Goal: Task Accomplishment & Management: Manage account settings

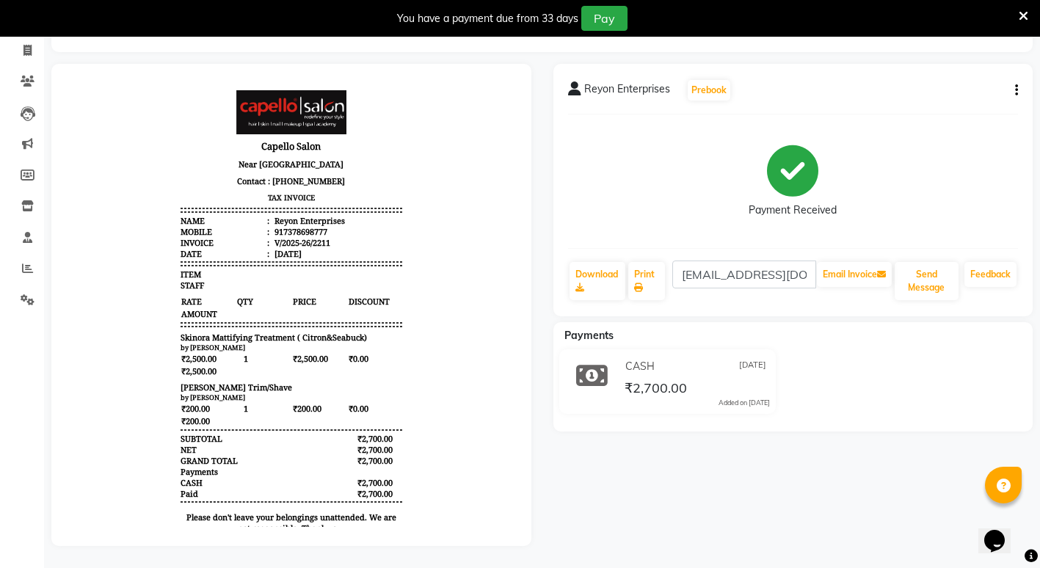
scroll to position [104, 0]
click at [1023, 7] on span at bounding box center [1024, 15] width 10 height 16
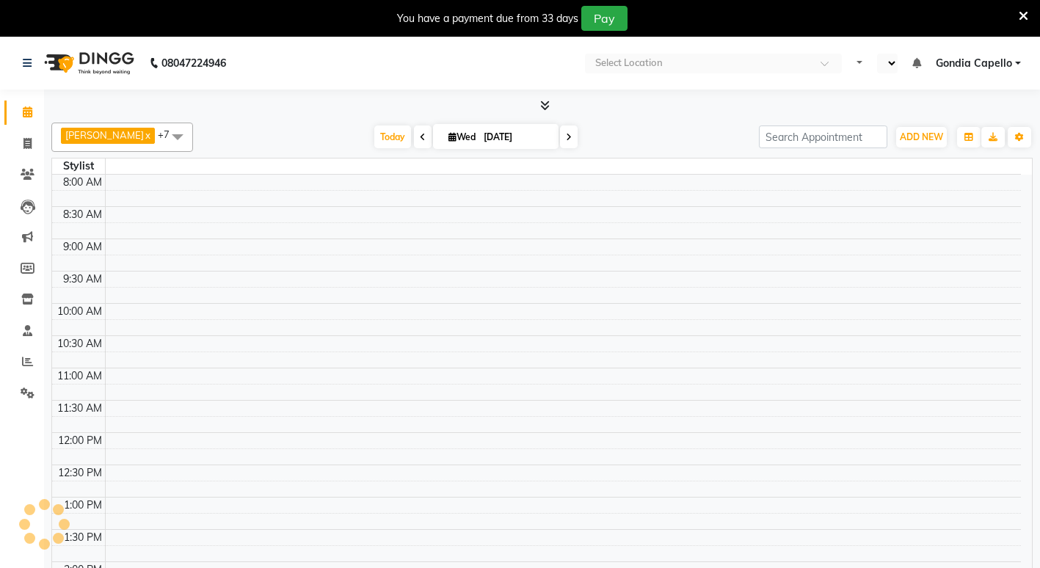
select select "en"
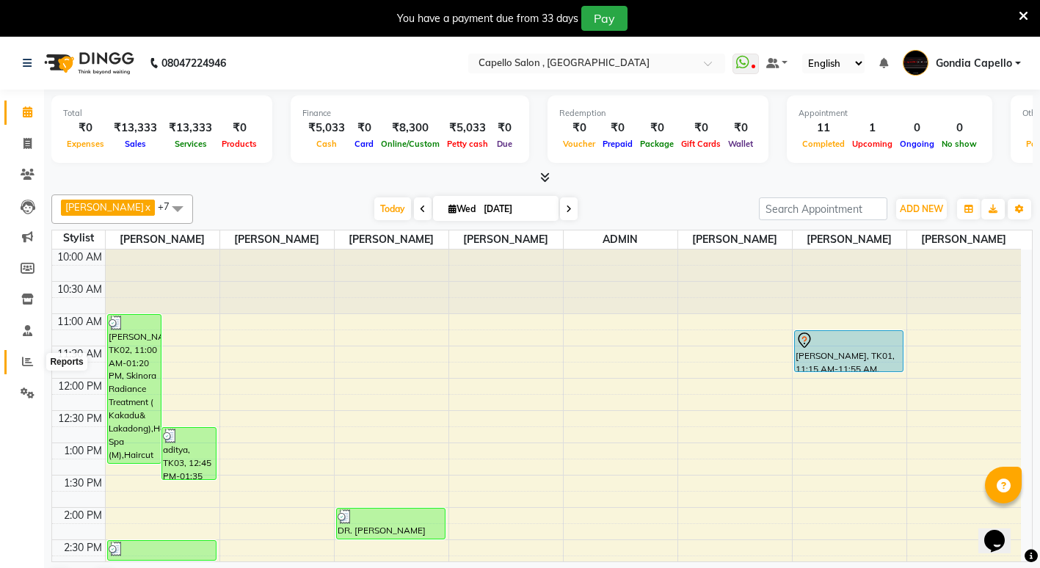
click at [23, 361] on icon at bounding box center [27, 361] width 11 height 11
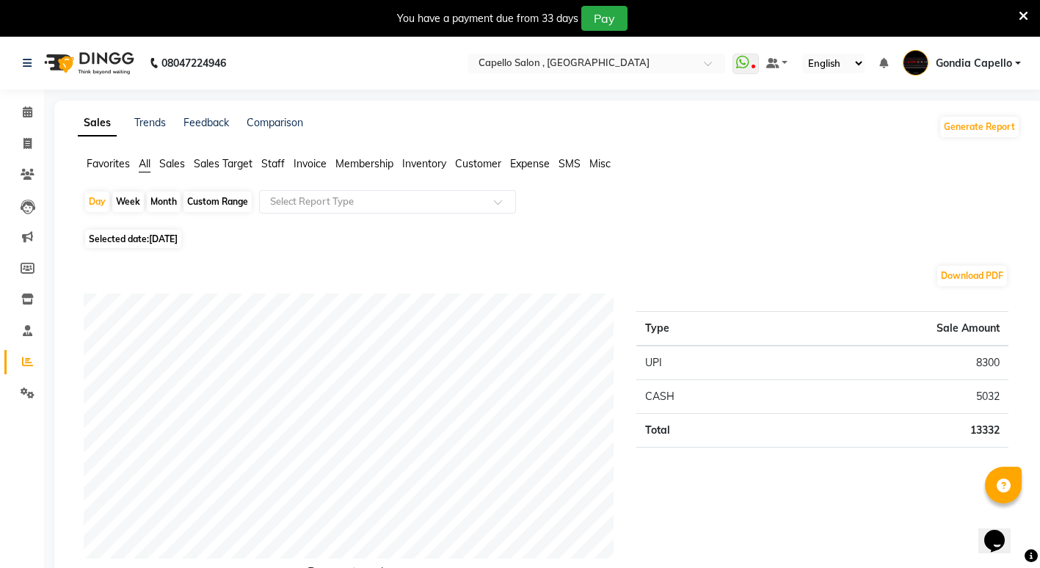
click at [172, 202] on div "Month" at bounding box center [164, 202] width 34 height 21
select select "9"
select select "2025"
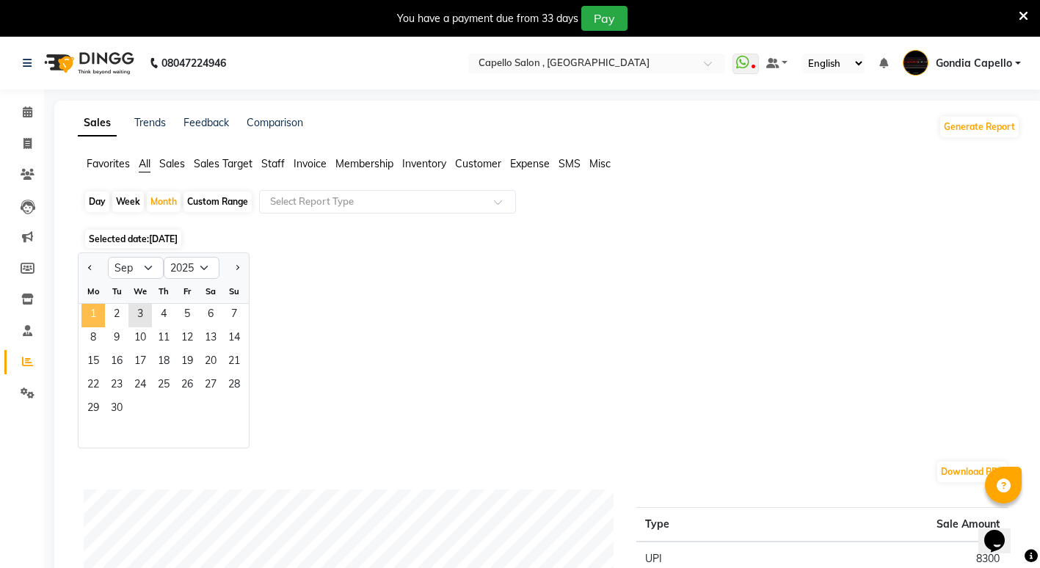
click at [93, 319] on span "1" at bounding box center [93, 315] width 23 height 23
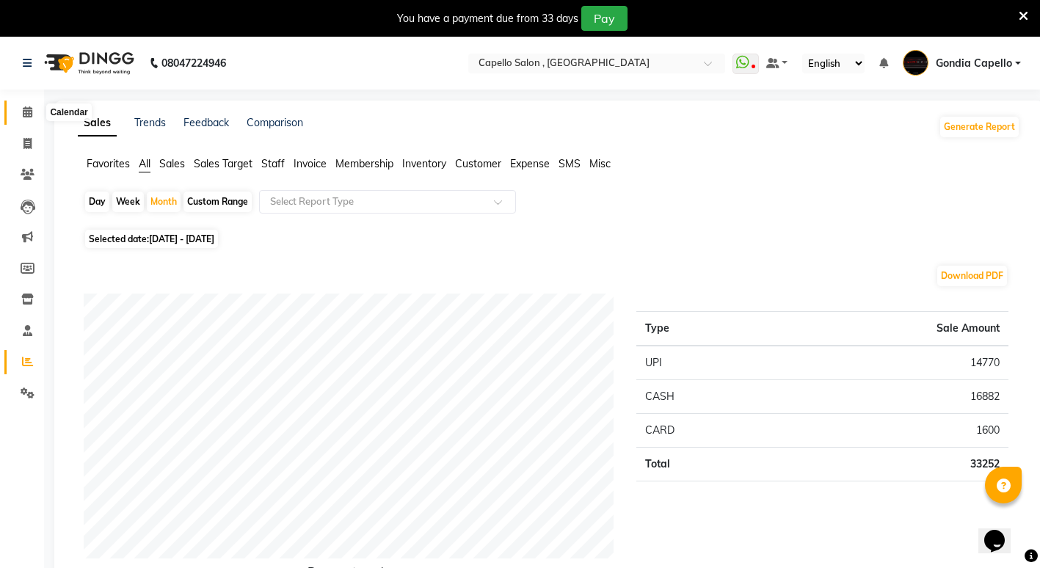
click at [30, 109] on icon at bounding box center [28, 111] width 10 height 11
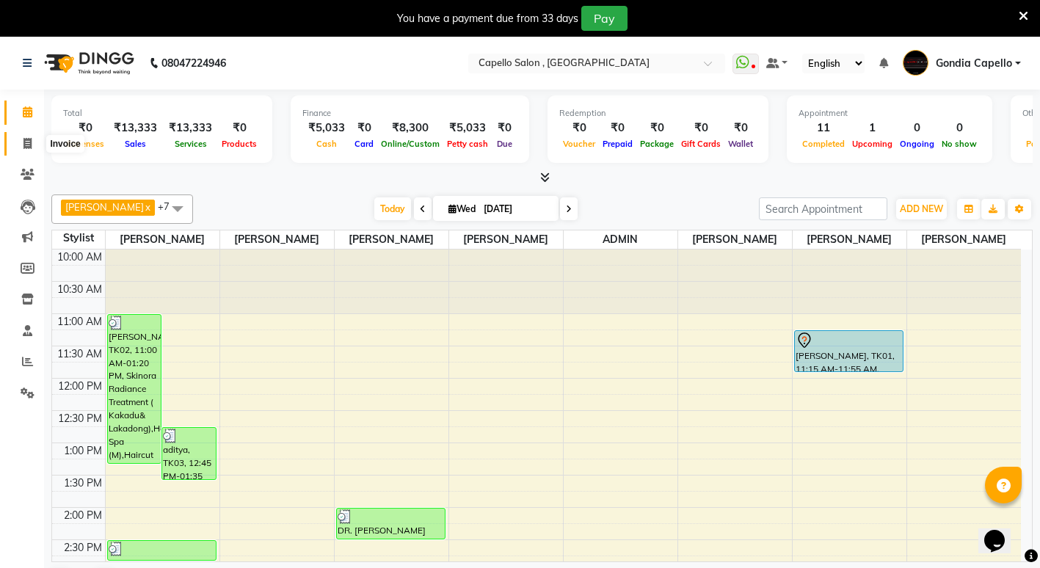
click at [29, 138] on icon at bounding box center [27, 143] width 8 height 11
select select "service"
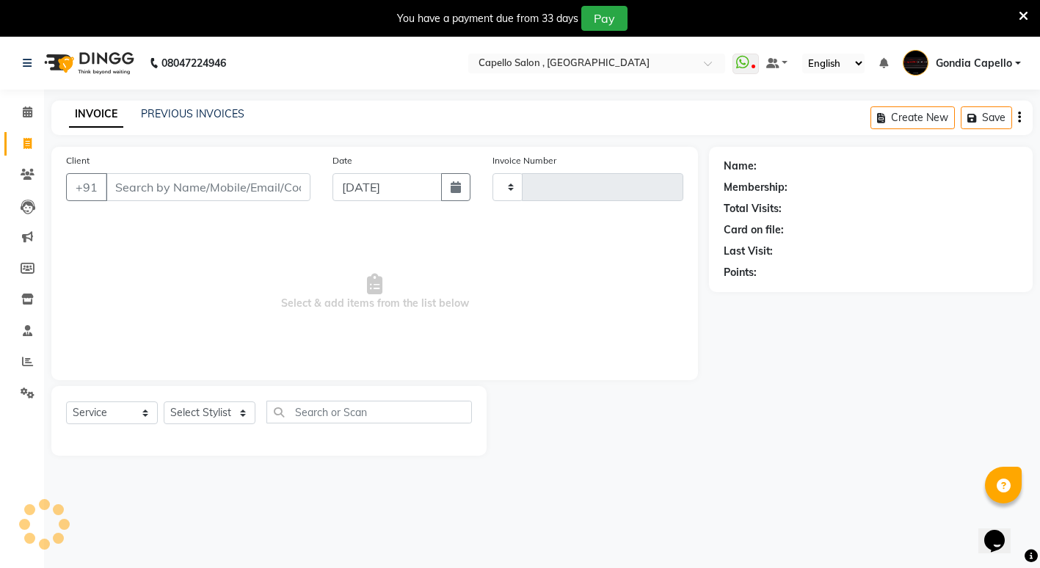
type input "2214"
select select "853"
click at [213, 405] on select "Select Stylist ADMIN ANIKET BAGDE BHASKAR KAWDE GAURAV KHOBRAGADE Gondia Capell…" at bounding box center [210, 413] width 92 height 23
select select "16500"
click at [164, 402] on select "Select Stylist ADMIN ANIKET BAGDE BHASKAR KAWDE GAURAV KHOBRAGADE Gondia Capell…" at bounding box center [210, 413] width 92 height 23
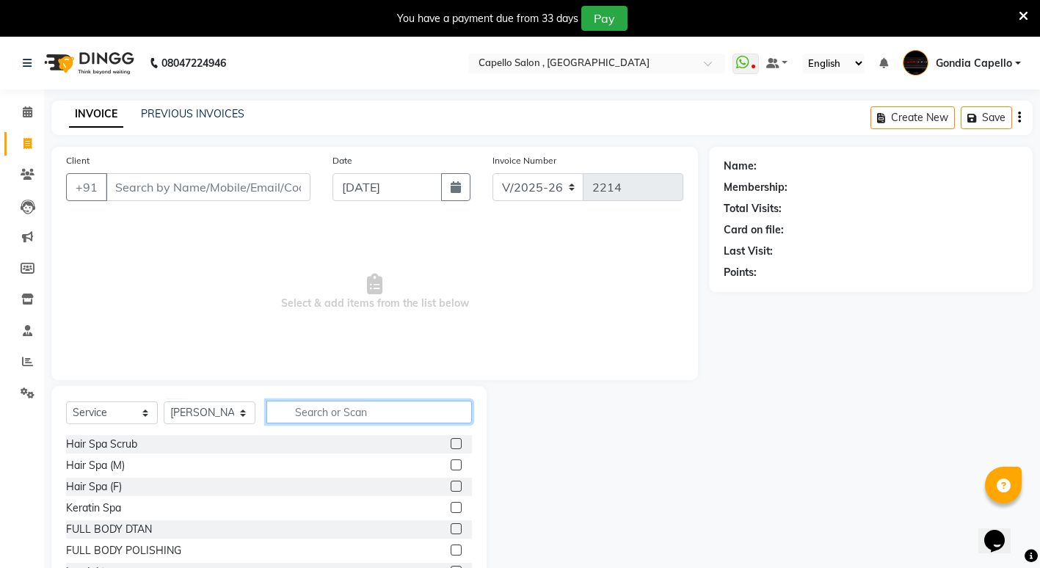
click at [342, 412] on input "text" at bounding box center [370, 412] width 206 height 23
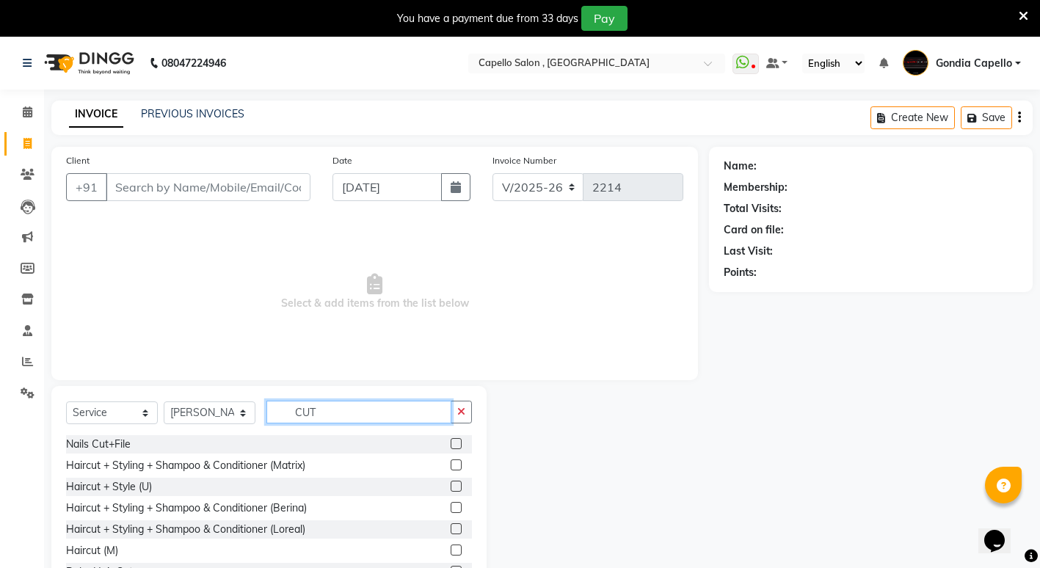
type input "CUT"
click at [451, 549] on label at bounding box center [456, 550] width 11 height 11
click at [451, 549] on input "checkbox" at bounding box center [456, 551] width 10 height 10
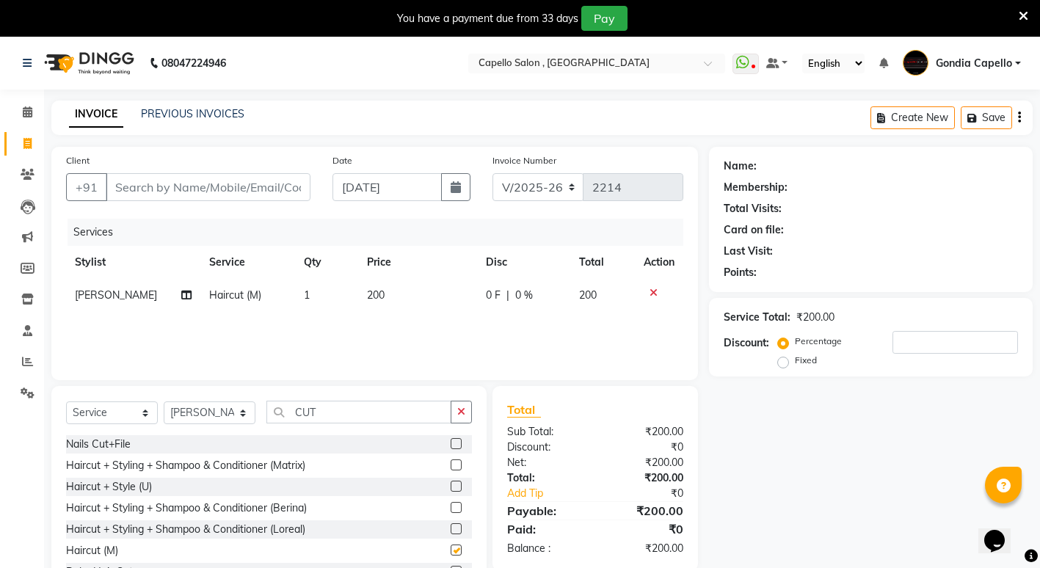
checkbox input "false"
click at [338, 415] on input "CUT" at bounding box center [359, 412] width 185 height 23
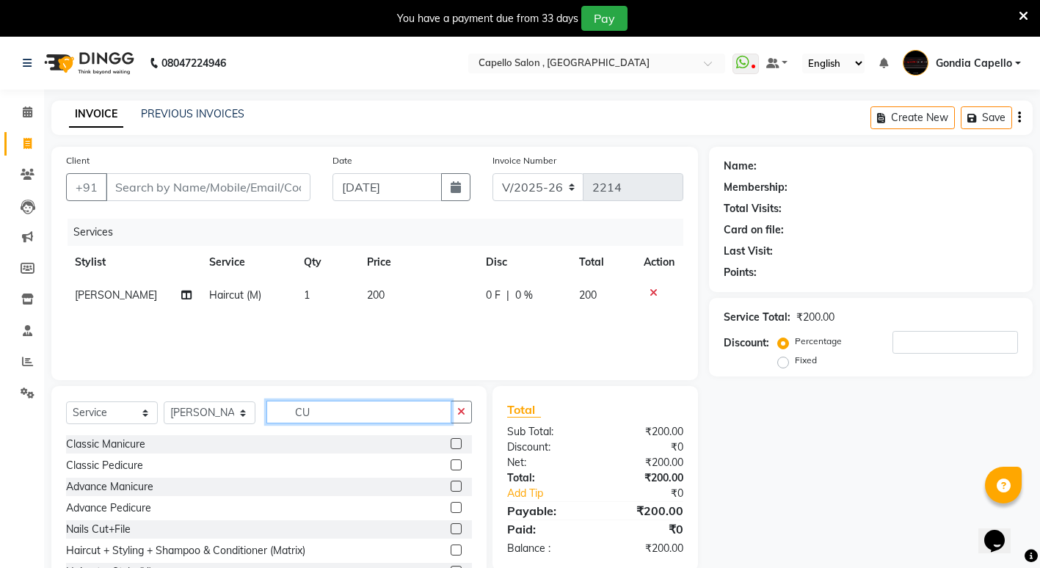
type input "C"
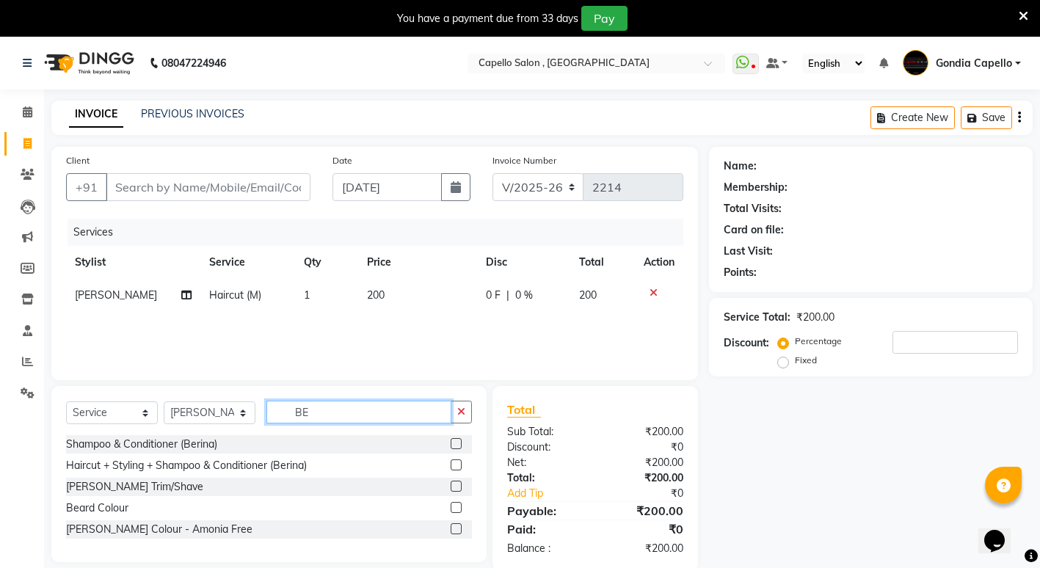
type input "BE"
click at [455, 486] on label at bounding box center [456, 486] width 11 height 11
click at [455, 486] on input "checkbox" at bounding box center [456, 487] width 10 height 10
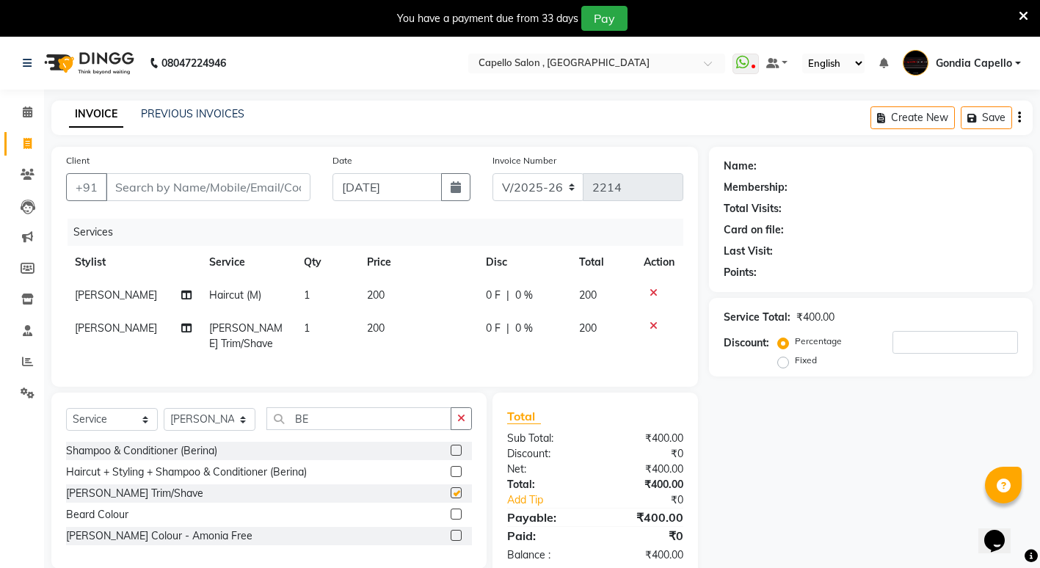
checkbox input "false"
click at [277, 192] on input "Client" at bounding box center [208, 187] width 205 height 28
click at [652, 290] on icon at bounding box center [654, 293] width 8 height 10
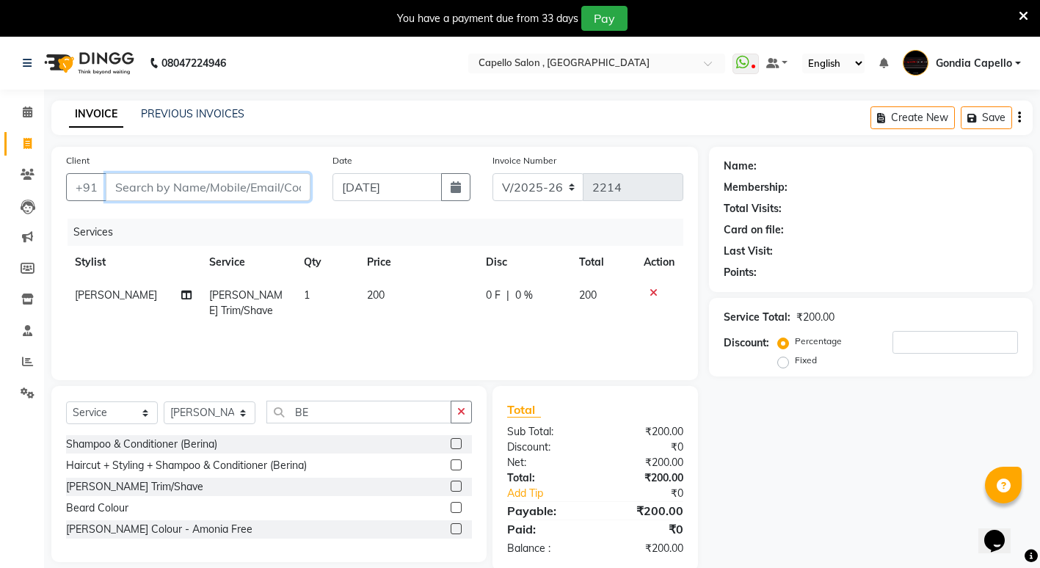
click at [133, 191] on input "Client" at bounding box center [208, 187] width 205 height 28
click at [204, 193] on input "Client" at bounding box center [208, 187] width 205 height 28
click at [236, 189] on input "Client" at bounding box center [208, 187] width 205 height 28
type input "9"
type input "0"
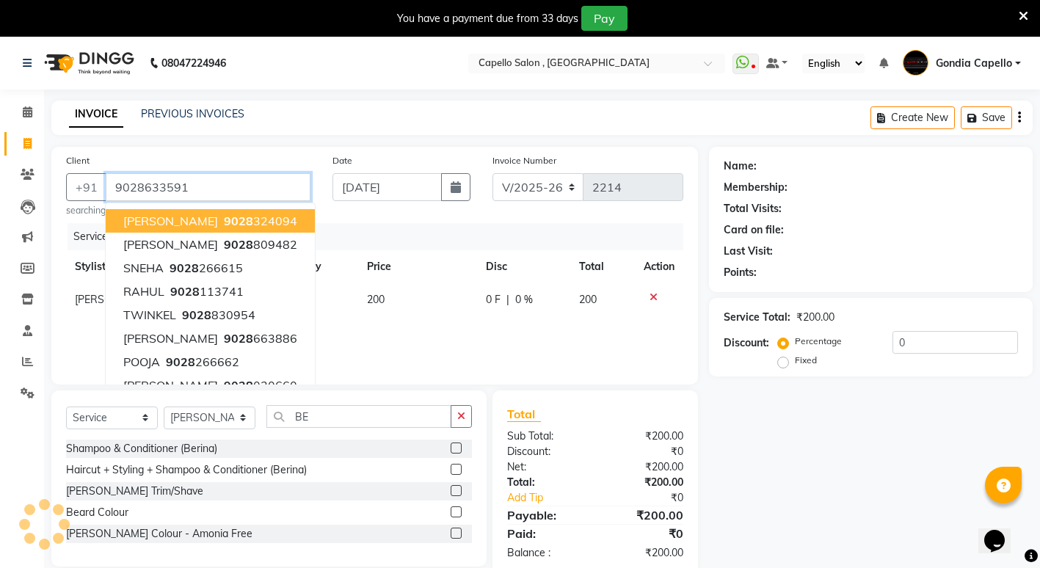
type input "9028633591"
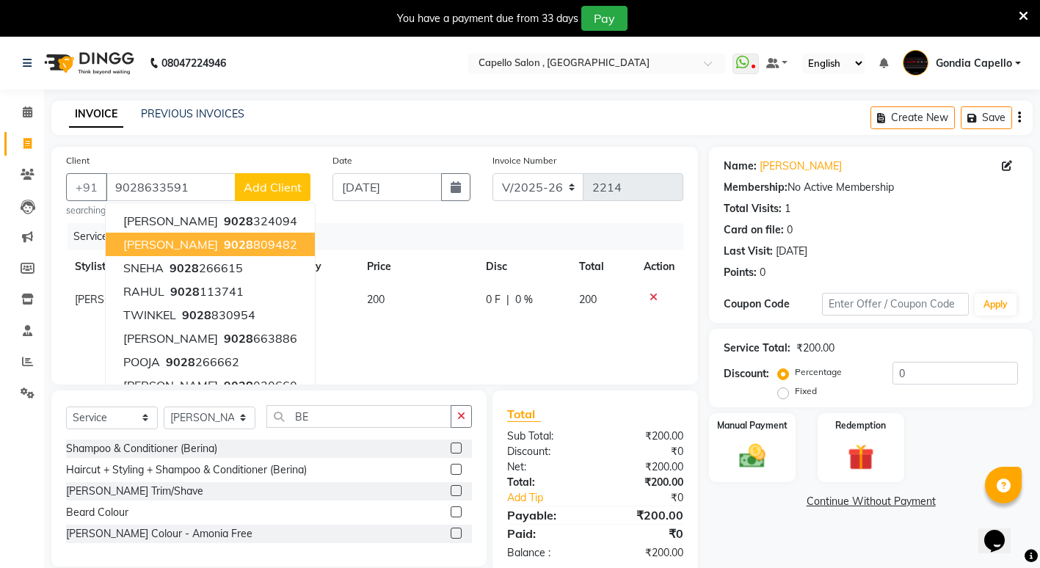
click at [791, 545] on div "Name: Rupesh Membership: No Active Membership Total Visits: 1 Card on file: 0 L…" at bounding box center [876, 361] width 335 height 429
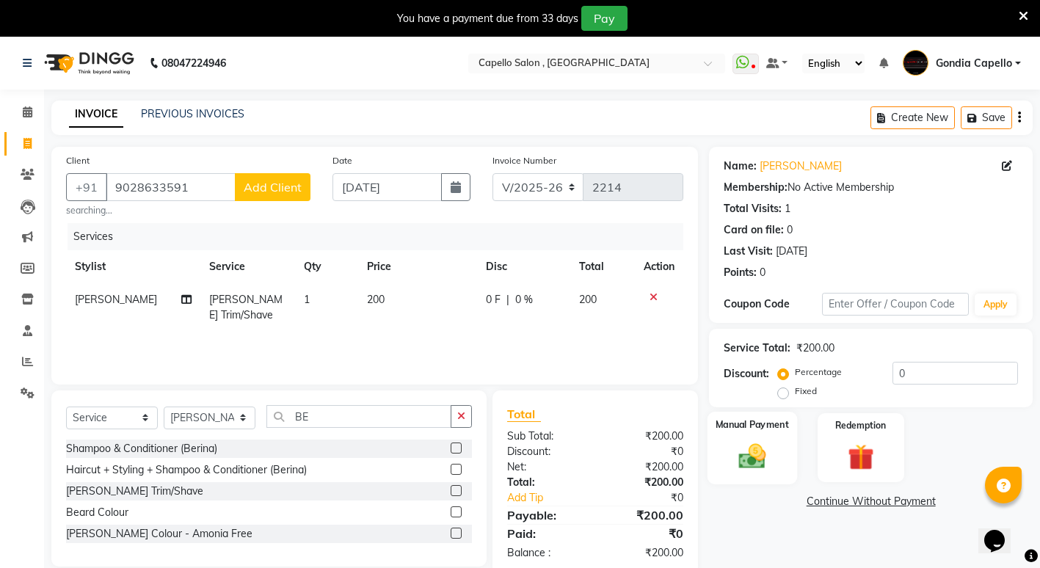
click at [765, 445] on img at bounding box center [753, 457] width 45 height 32
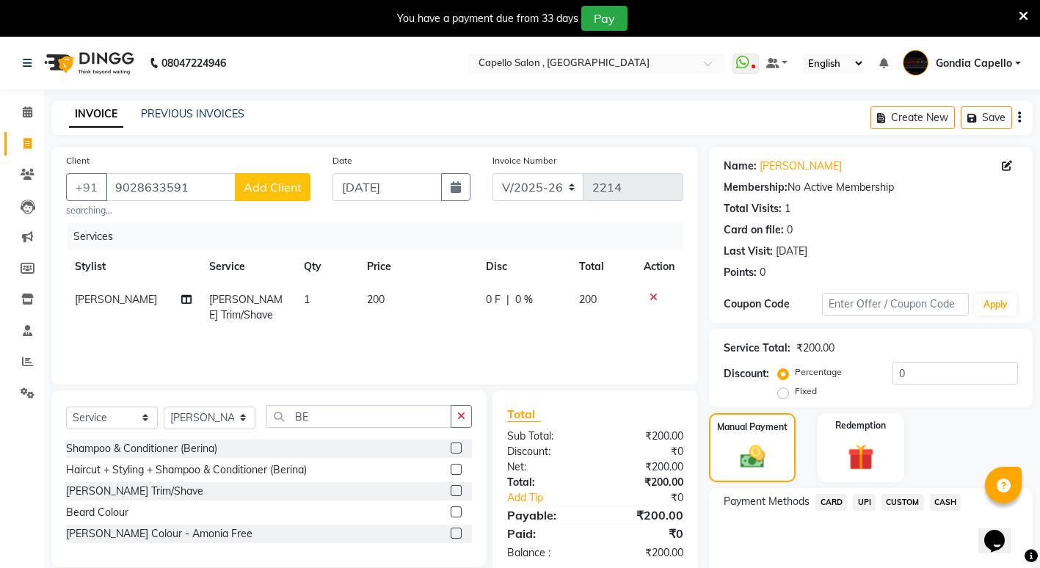
click at [947, 504] on span "CASH" at bounding box center [946, 502] width 32 height 17
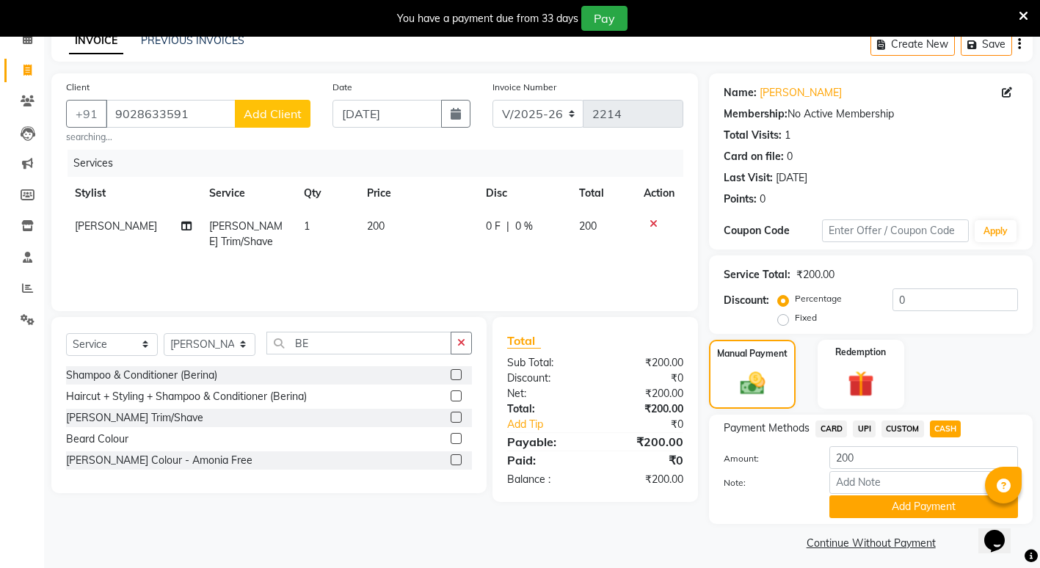
scroll to position [82, 0]
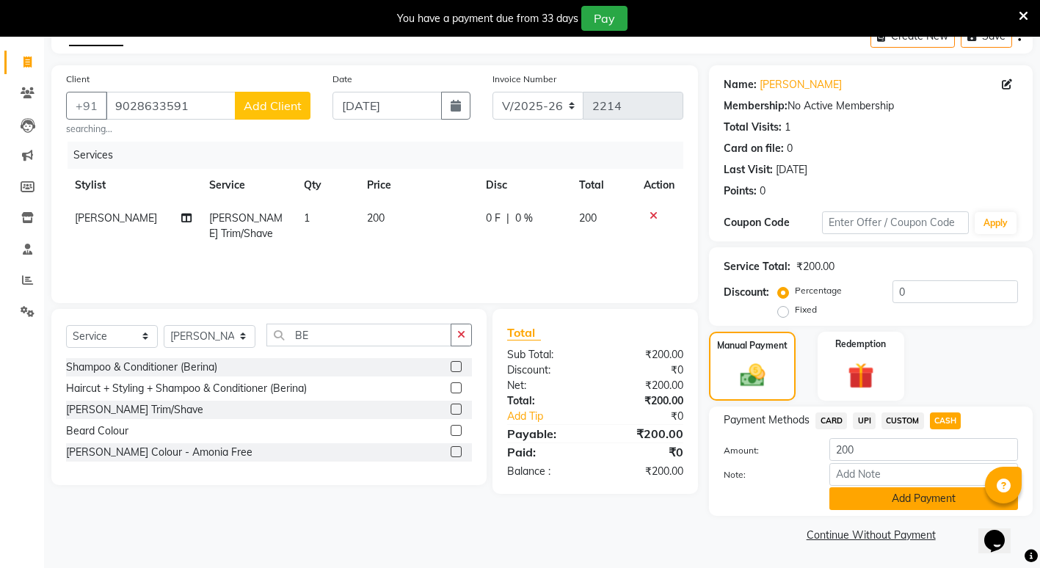
click at [919, 502] on button "Add Payment" at bounding box center [924, 499] width 189 height 23
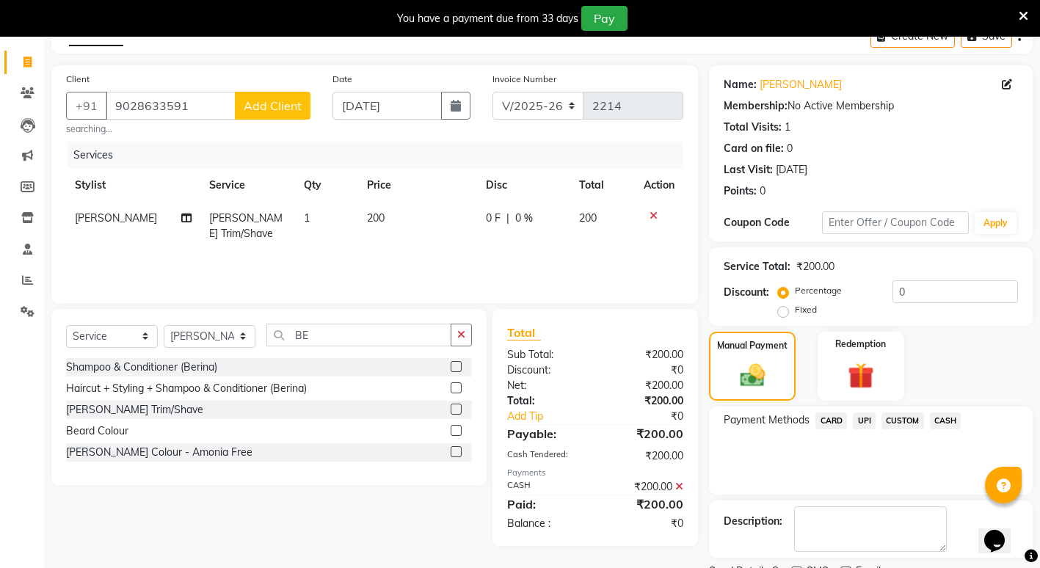
scroll to position [143, 0]
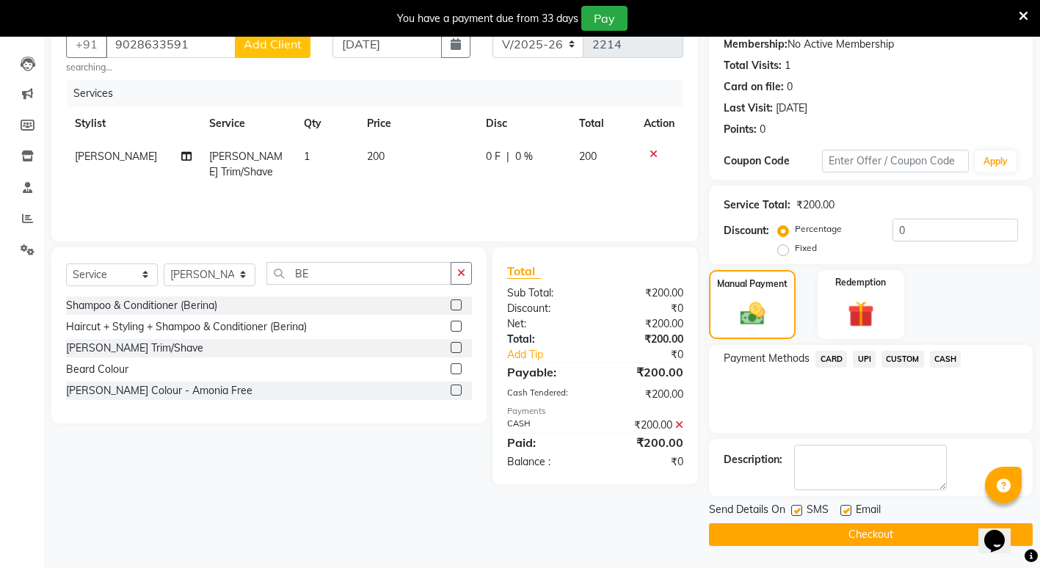
click at [863, 538] on button "Checkout" at bounding box center [871, 535] width 324 height 23
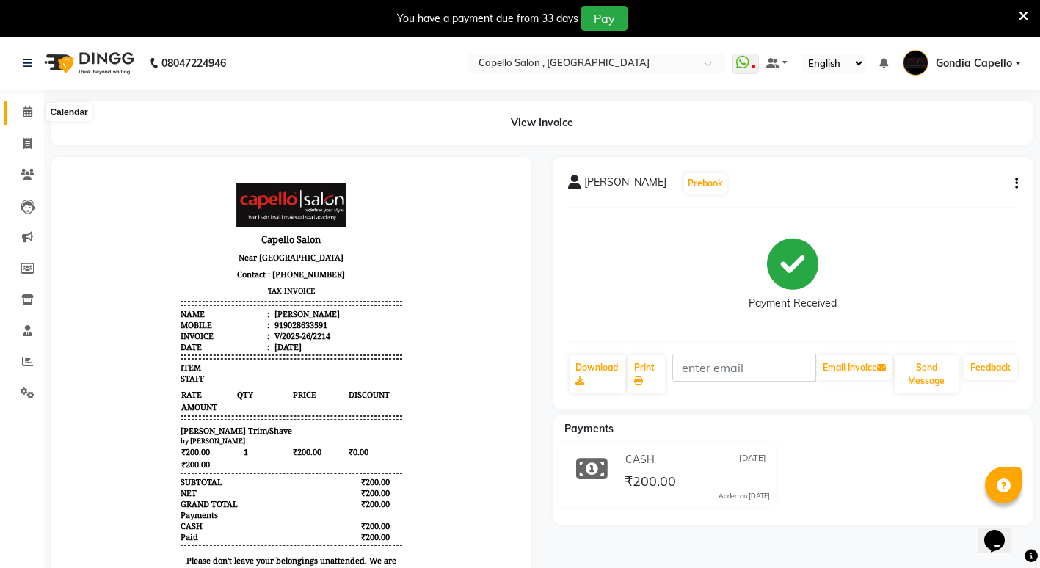
click at [29, 107] on icon at bounding box center [28, 111] width 10 height 11
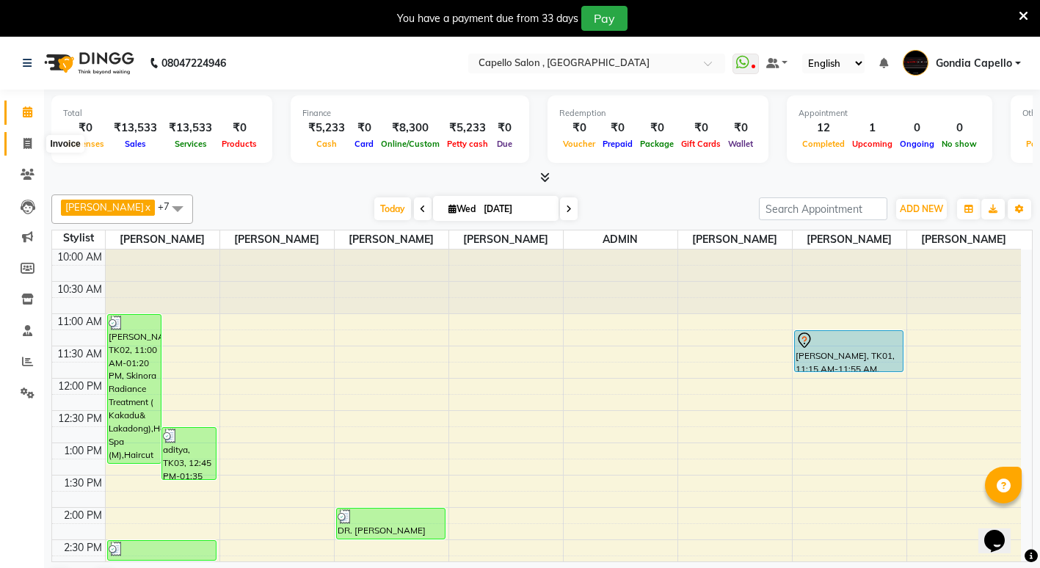
click at [26, 138] on icon at bounding box center [27, 143] width 8 height 11
select select "service"
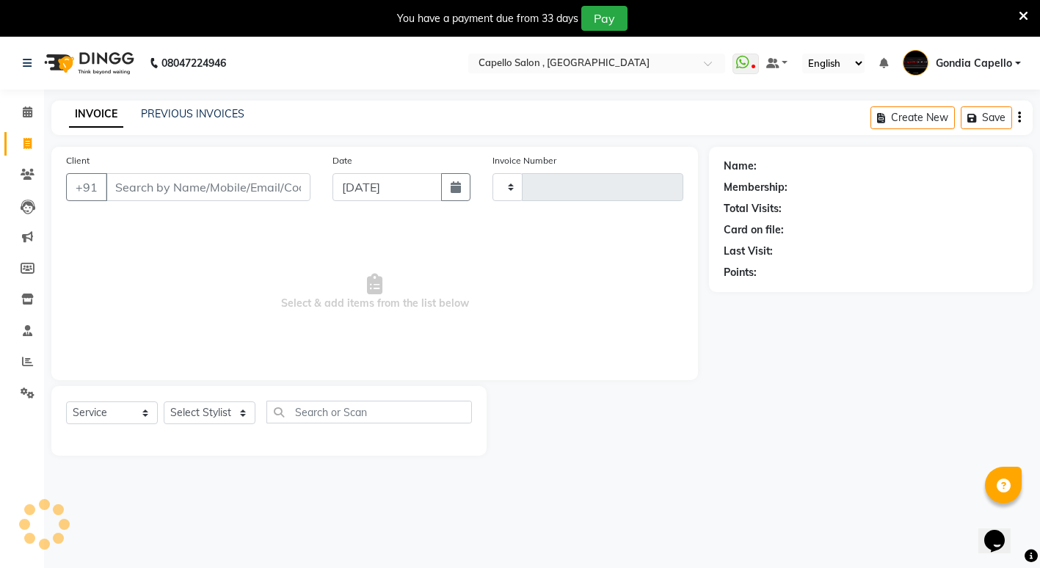
type input "2215"
select select "853"
click at [209, 418] on select "Select Stylist ADMIN ANIKET BAGDE BHASKAR KAWDE GAURAV KHOBRAGADE Gondia Capell…" at bounding box center [210, 413] width 92 height 23
select select "14375"
click at [164, 402] on select "Select Stylist ADMIN ANIKET BAGDE BHASKAR KAWDE GAURAV KHOBRAGADE Gondia Capell…" at bounding box center [210, 413] width 92 height 23
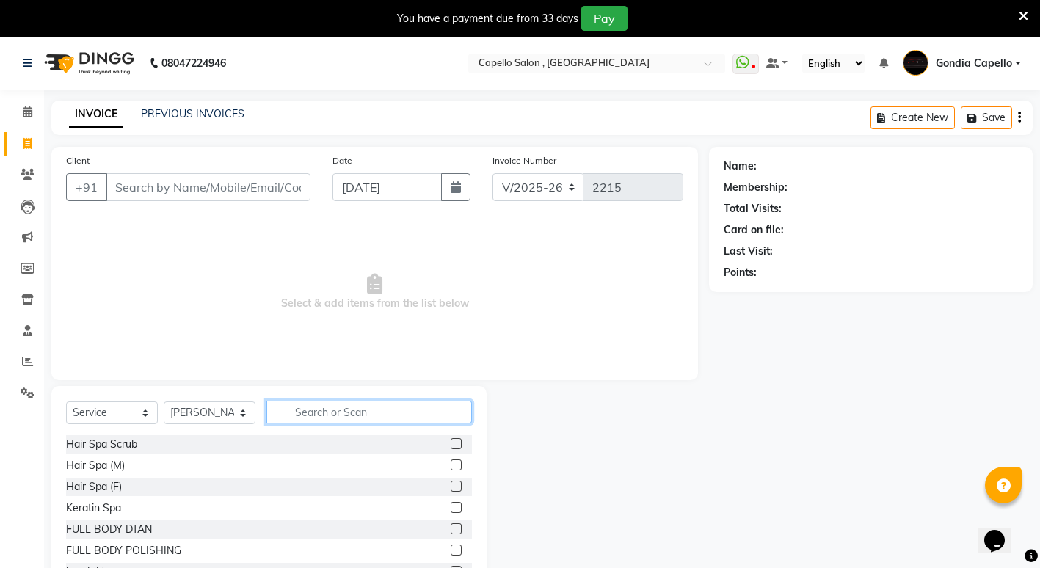
click at [318, 409] on input "text" at bounding box center [370, 412] width 206 height 23
type input "HE"
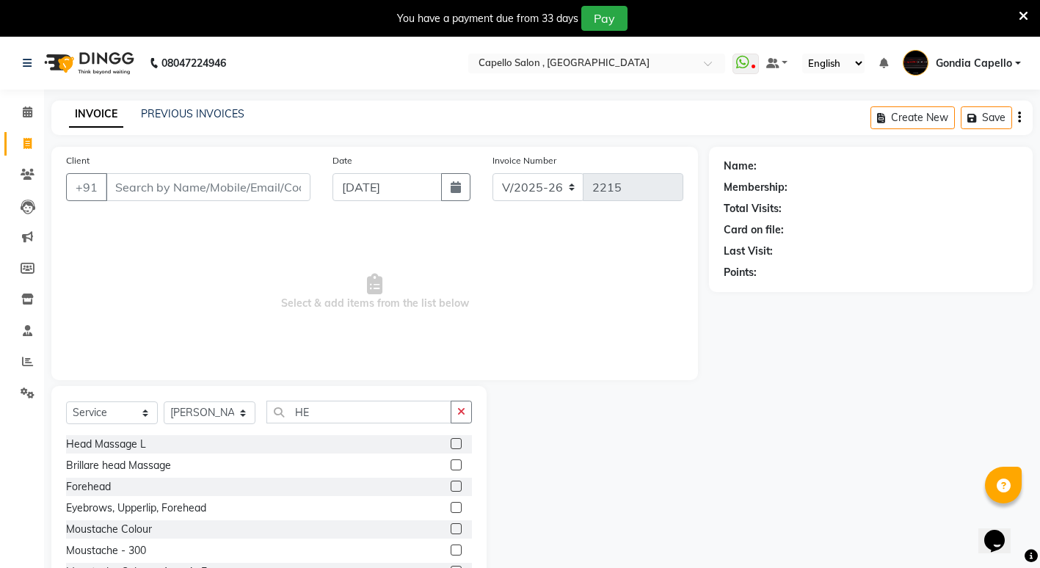
click at [451, 444] on label at bounding box center [456, 443] width 11 height 11
click at [451, 444] on input "checkbox" at bounding box center [456, 445] width 10 height 10
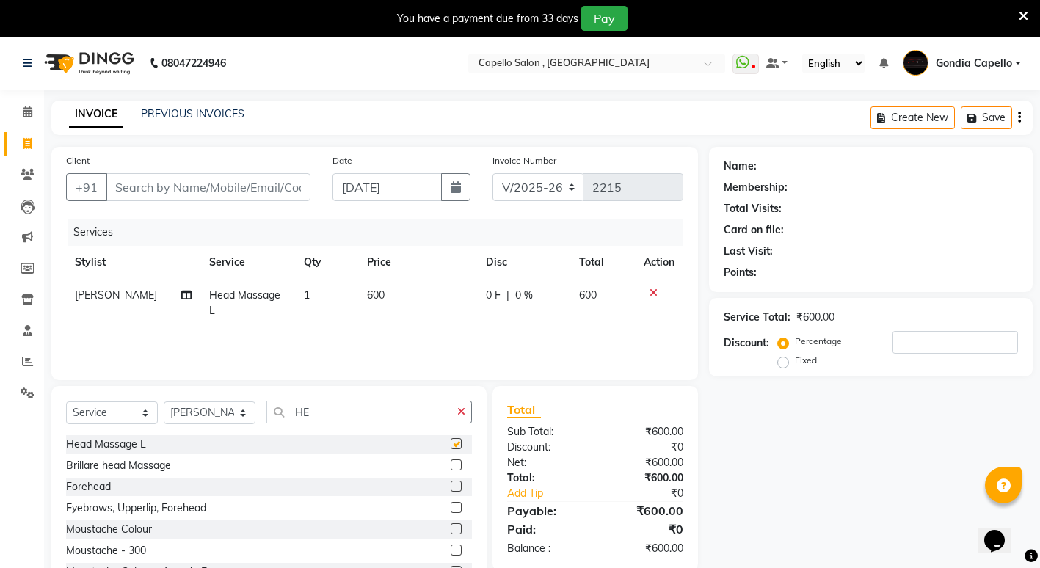
checkbox input "false"
click at [410, 295] on td "600" at bounding box center [417, 303] width 119 height 48
select select "14375"
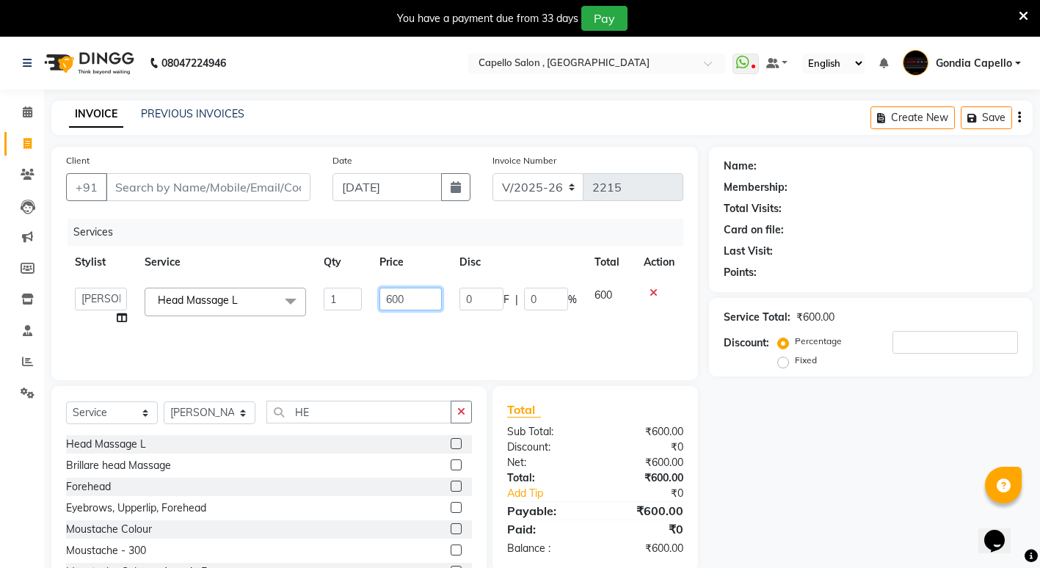
click at [414, 297] on input "600" at bounding box center [411, 299] width 62 height 23
type input "6"
type input "700"
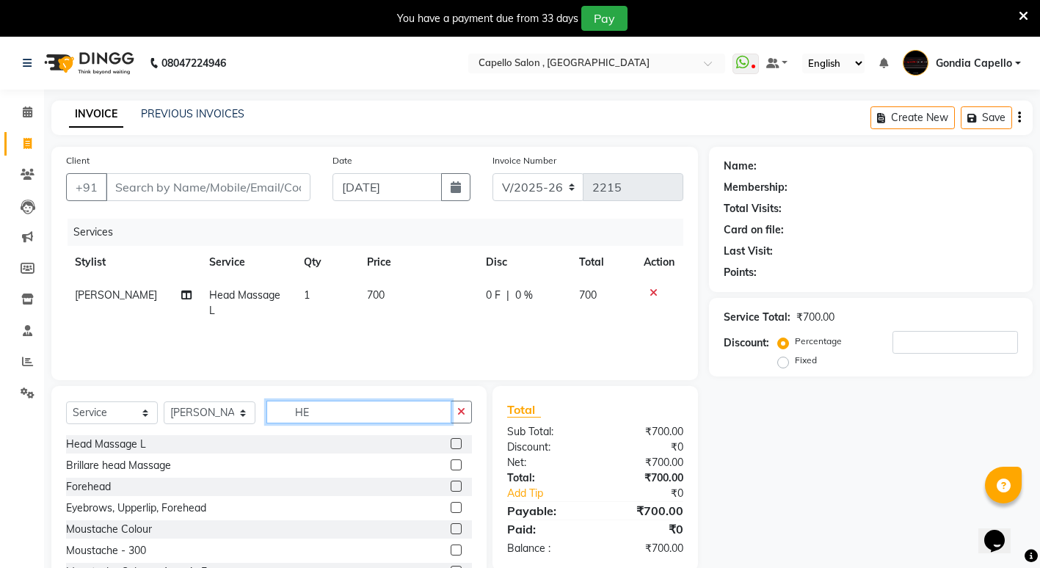
click at [317, 415] on input "HE" at bounding box center [359, 412] width 185 height 23
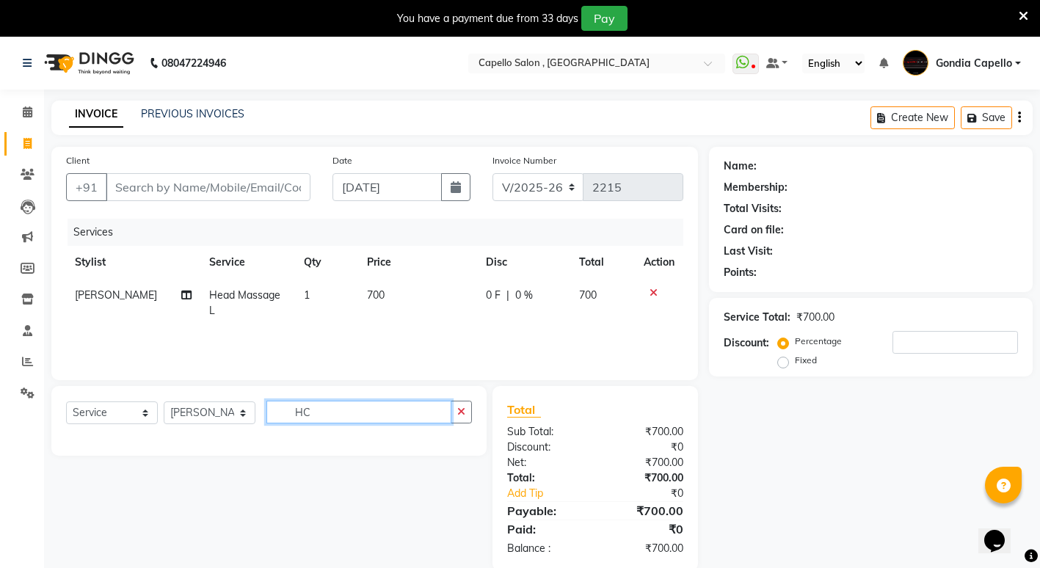
type input "H"
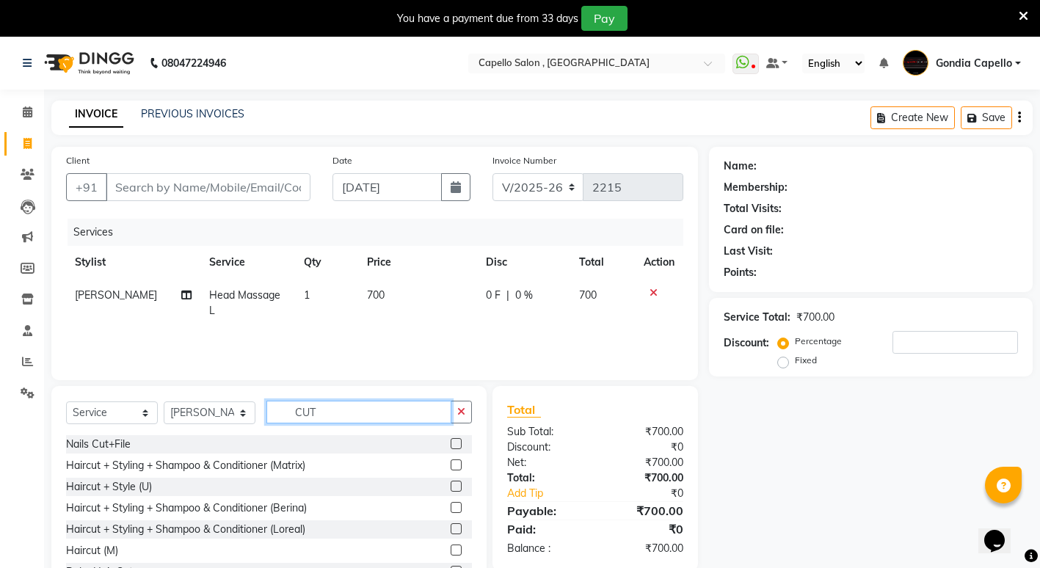
type input "CUT"
click at [451, 548] on label at bounding box center [456, 550] width 11 height 11
click at [451, 548] on input "checkbox" at bounding box center [456, 551] width 10 height 10
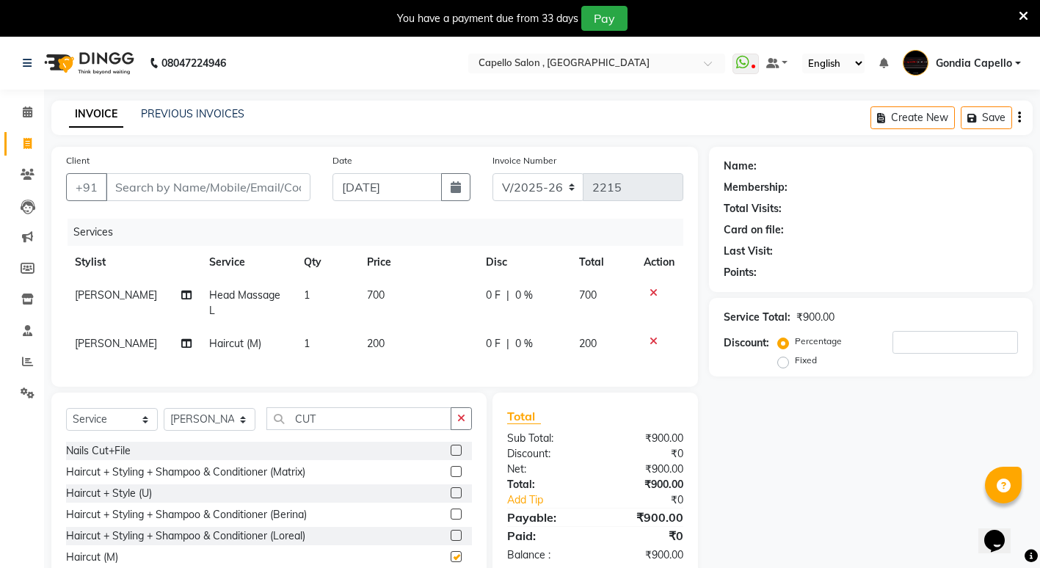
checkbox input "false"
click at [347, 426] on input "CUT" at bounding box center [359, 419] width 185 height 23
type input "C"
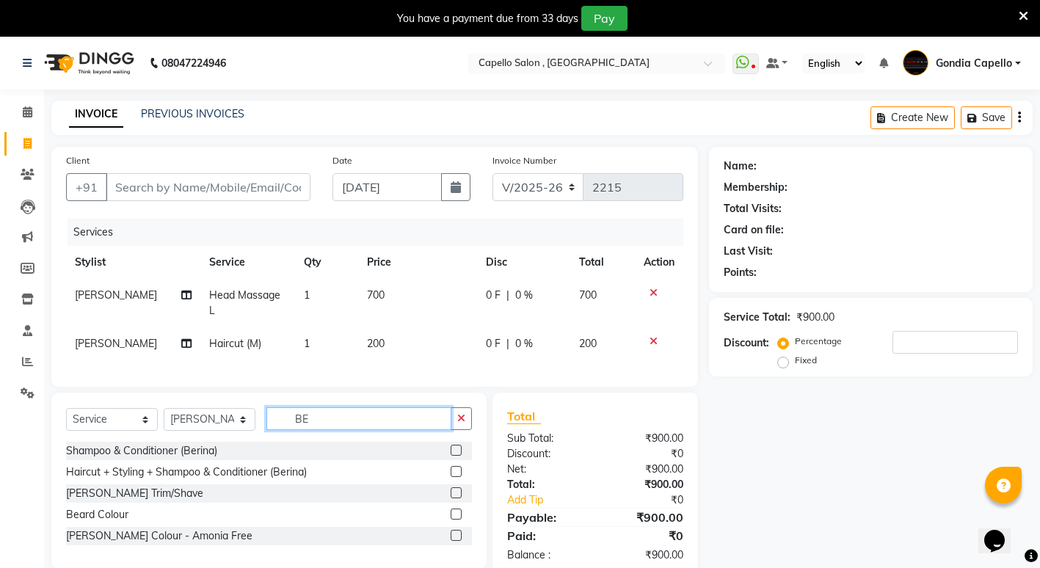
type input "BE"
click at [463, 502] on div at bounding box center [461, 494] width 21 height 18
click at [457, 499] on label at bounding box center [456, 493] width 11 height 11
click at [457, 499] on input "checkbox" at bounding box center [456, 494] width 10 height 10
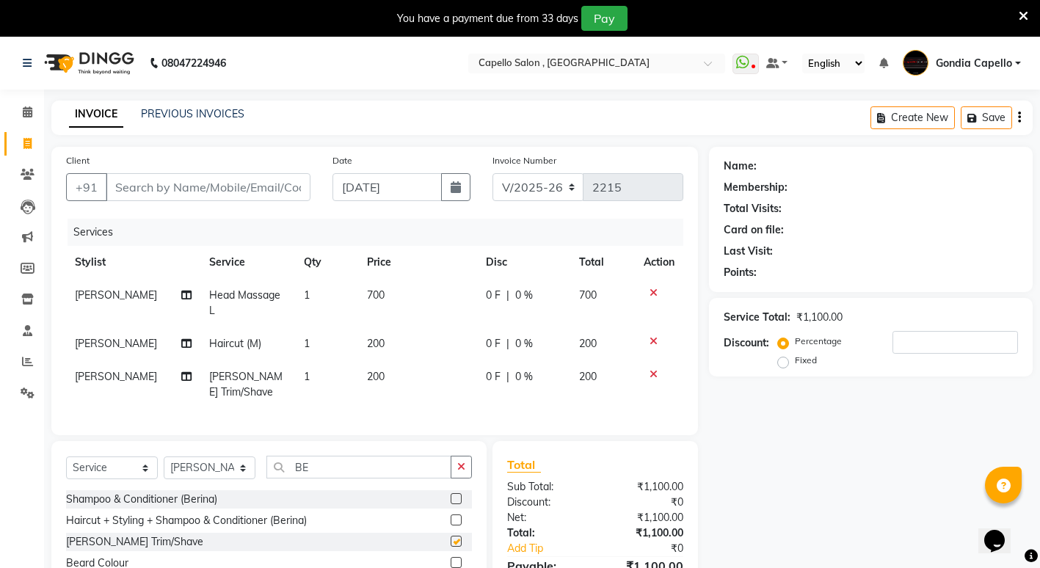
checkbox input "false"
click at [222, 192] on input "Client" at bounding box center [208, 187] width 205 height 28
click at [264, 189] on input "Client" at bounding box center [208, 187] width 205 height 28
click at [159, 187] on input "Client" at bounding box center [208, 187] width 205 height 28
click at [172, 185] on input "Client" at bounding box center [208, 187] width 205 height 28
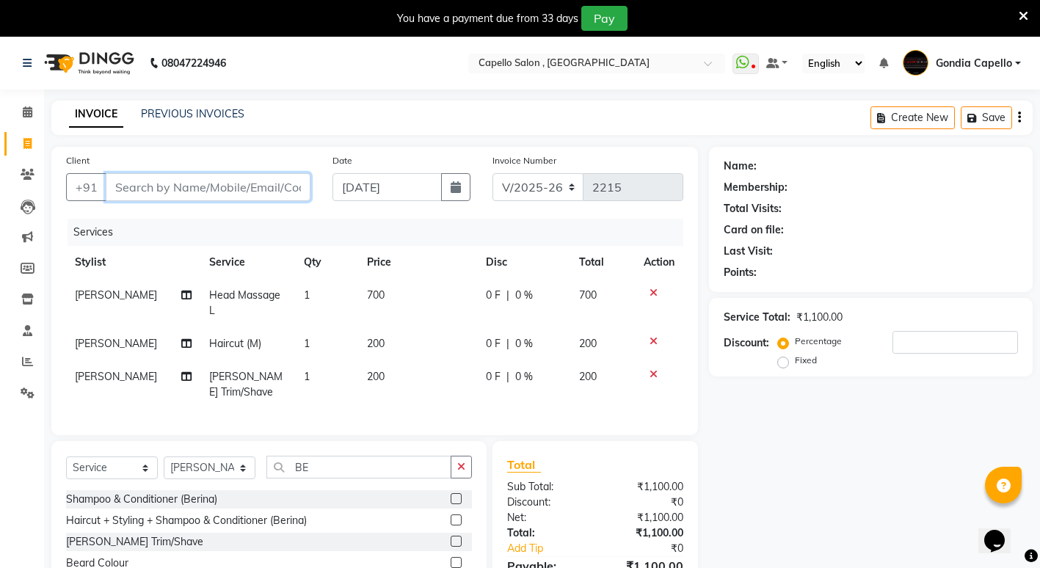
type input "9"
type input "0"
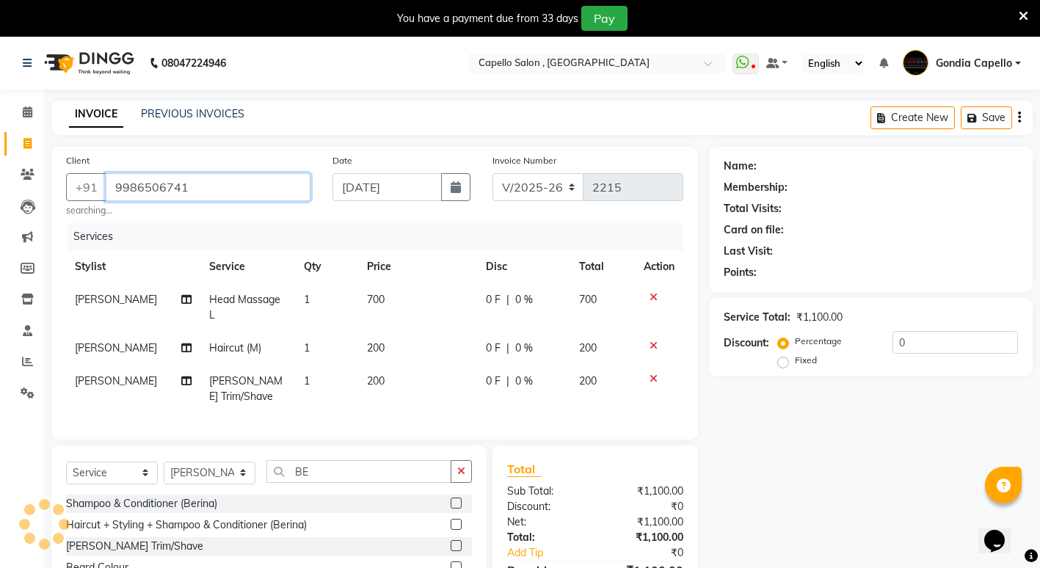
type input "9986506741"
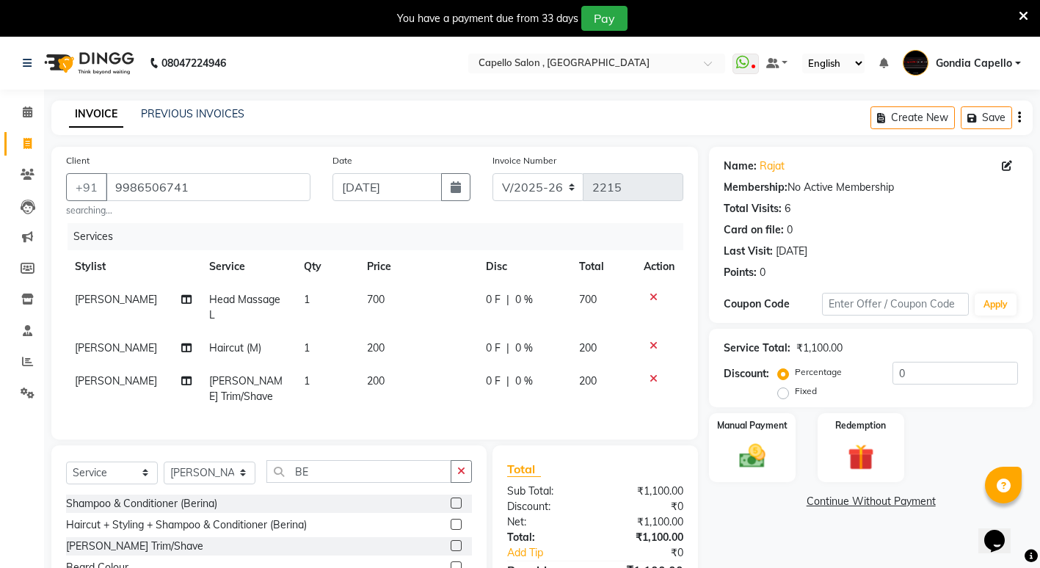
click at [740, 518] on div "Name: Rajat Membership: No Active Membership Total Visits: 6 Card on file: 0 La…" at bounding box center [876, 389] width 335 height 484
click at [777, 476] on div "Manual Payment" at bounding box center [753, 448] width 90 height 72
click at [866, 502] on span "UPI" at bounding box center [864, 502] width 23 height 17
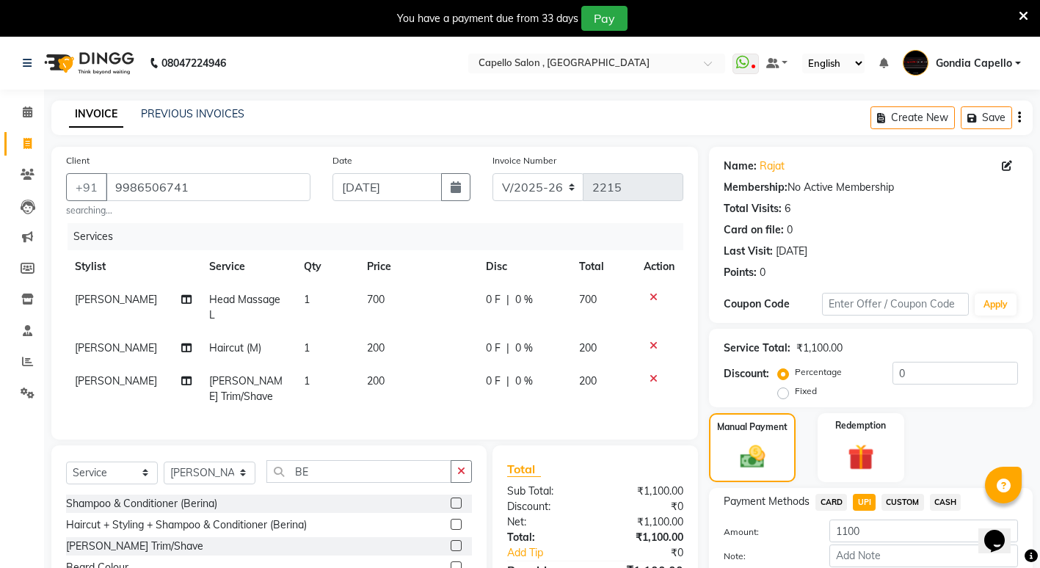
scroll to position [95, 0]
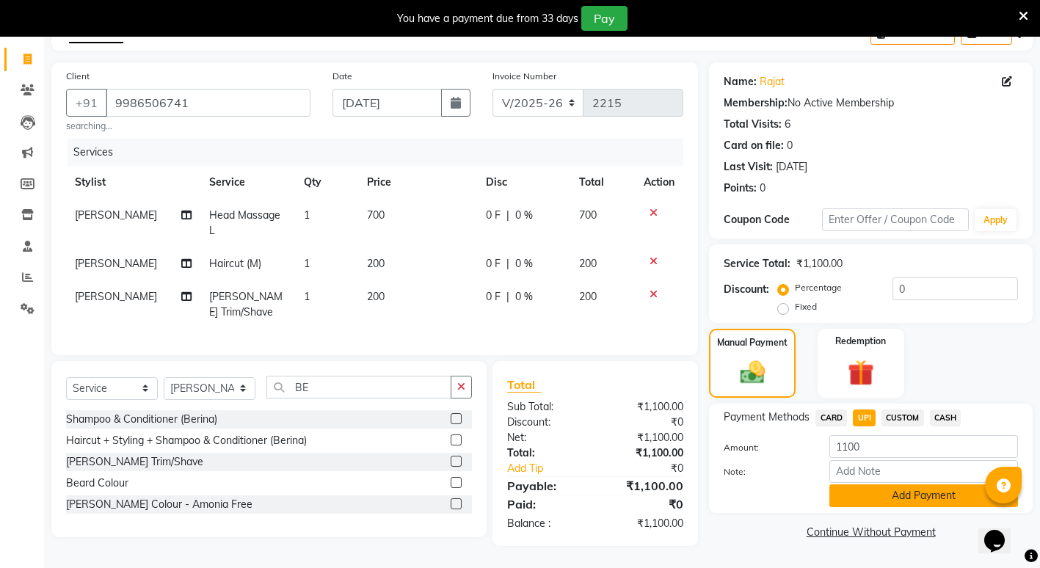
click at [874, 485] on button "Add Payment" at bounding box center [924, 496] width 189 height 23
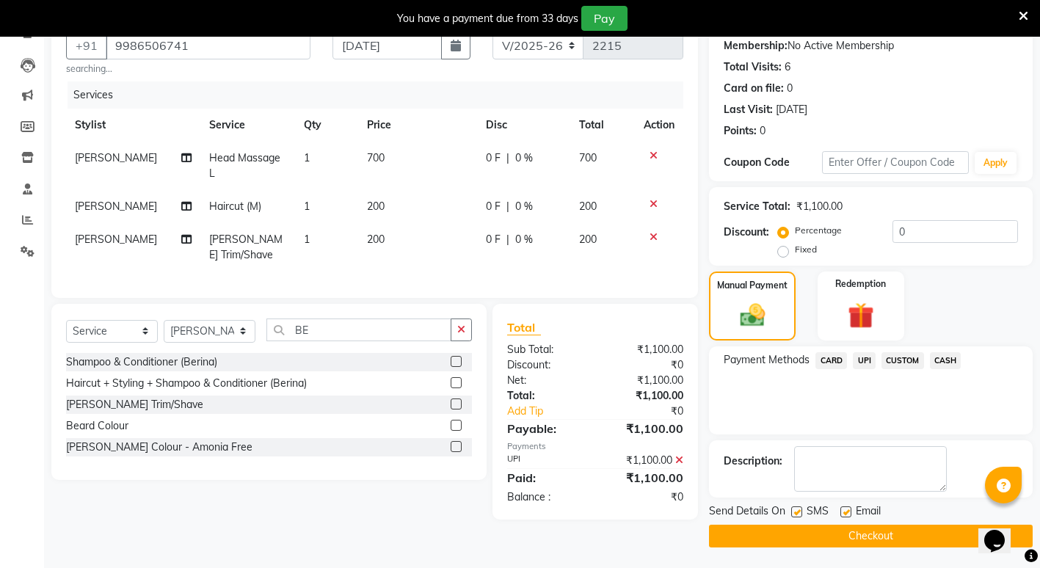
scroll to position [143, 0]
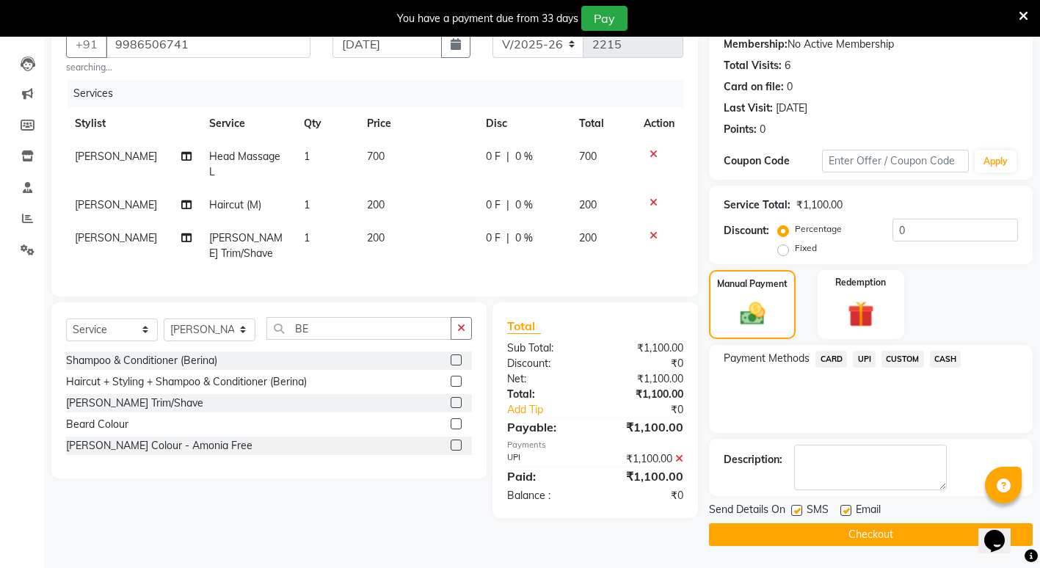
click at [866, 534] on button "Checkout" at bounding box center [871, 535] width 324 height 23
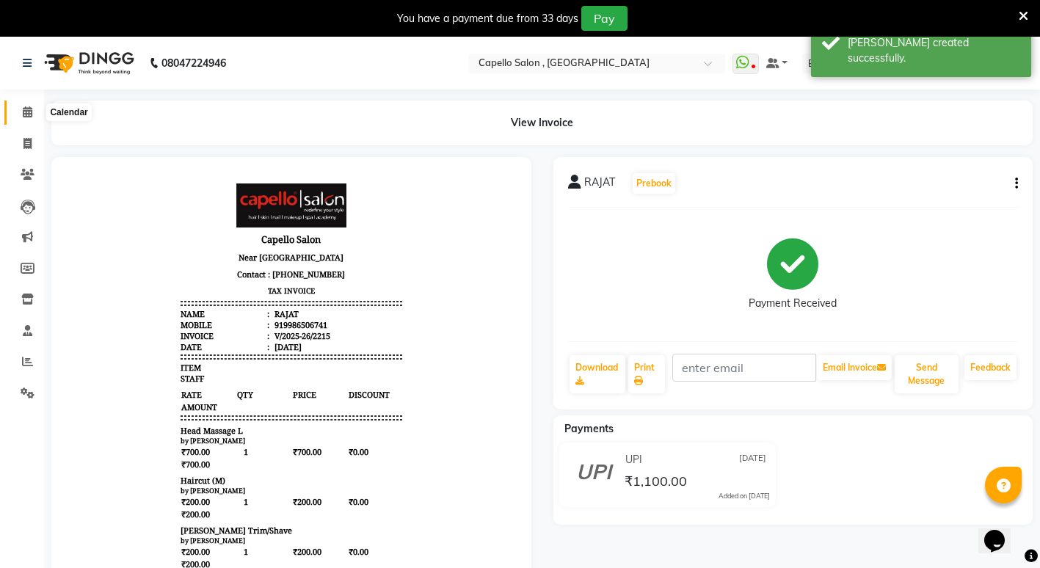
click at [26, 109] on icon at bounding box center [28, 111] width 10 height 11
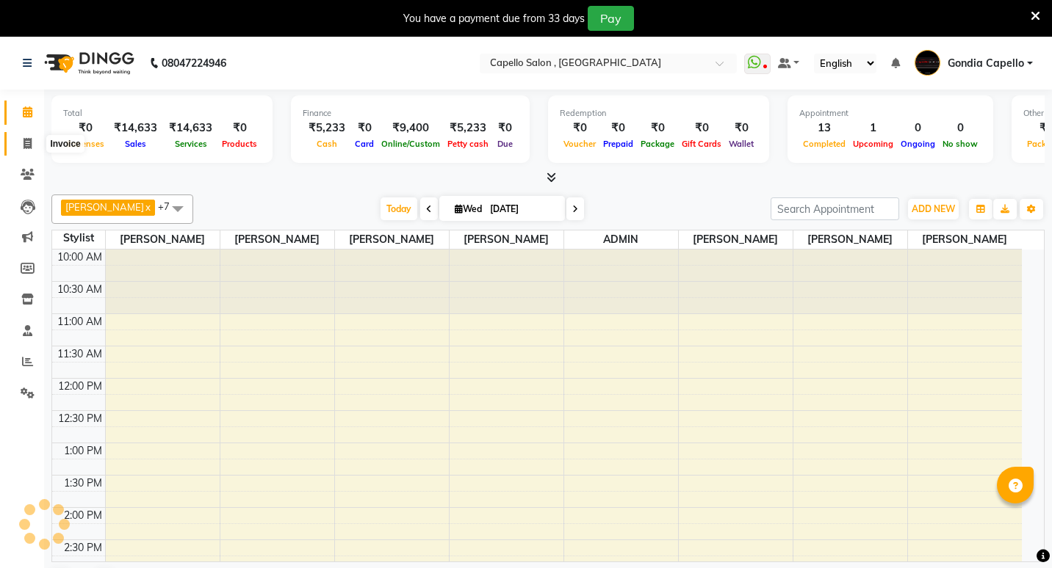
click at [22, 145] on span at bounding box center [28, 144] width 26 height 17
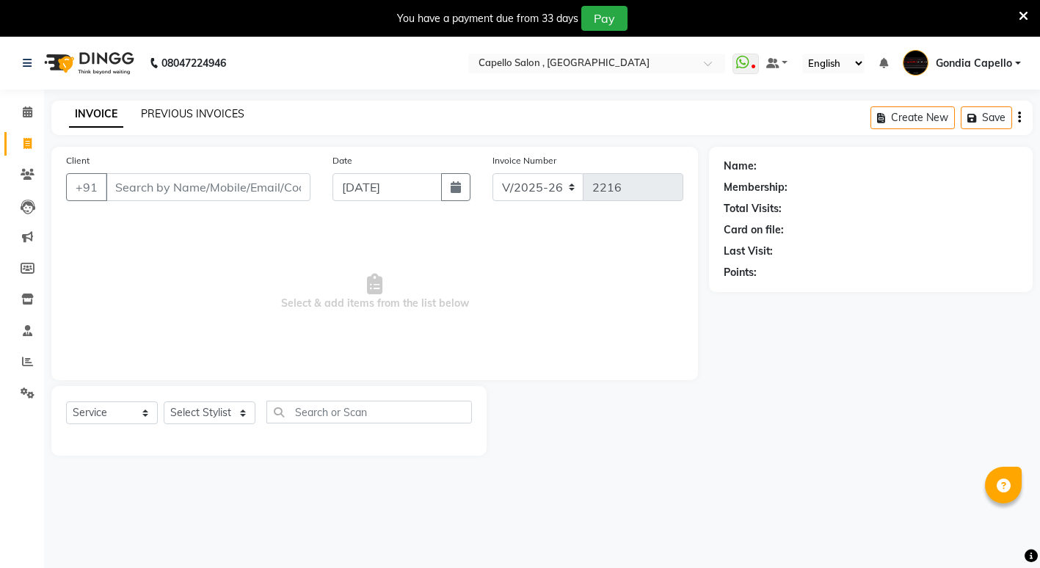
click at [162, 109] on link "PREVIOUS INVOICES" at bounding box center [193, 113] width 104 height 13
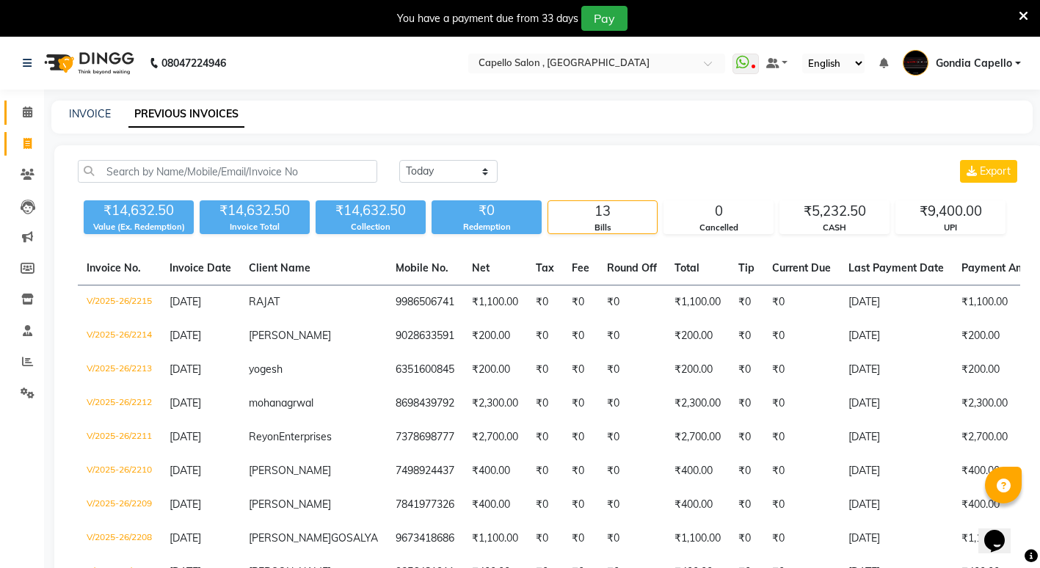
click at [21, 104] on link "Calendar" at bounding box center [21, 113] width 35 height 24
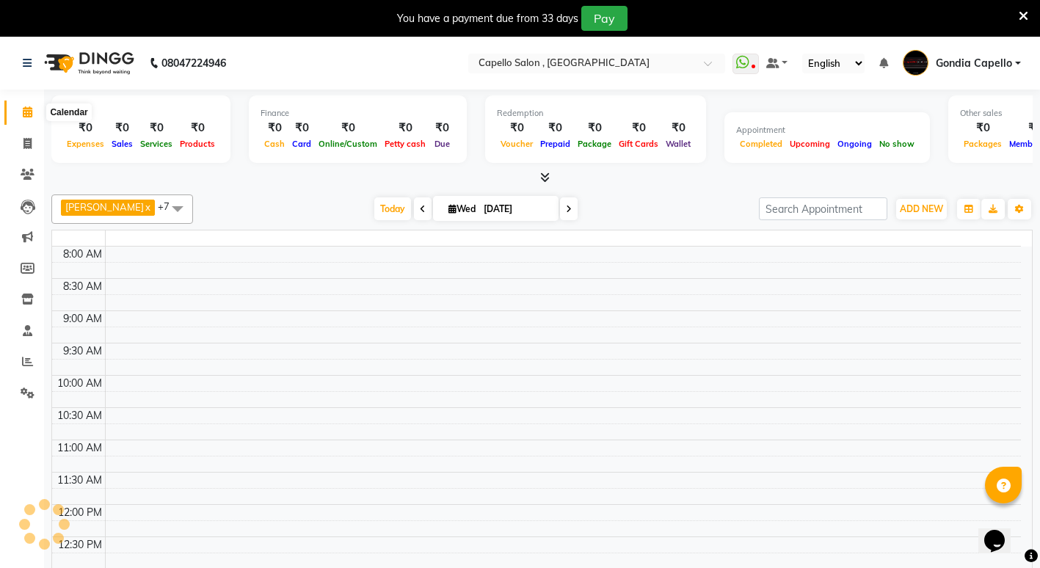
click at [23, 109] on icon at bounding box center [28, 111] width 10 height 11
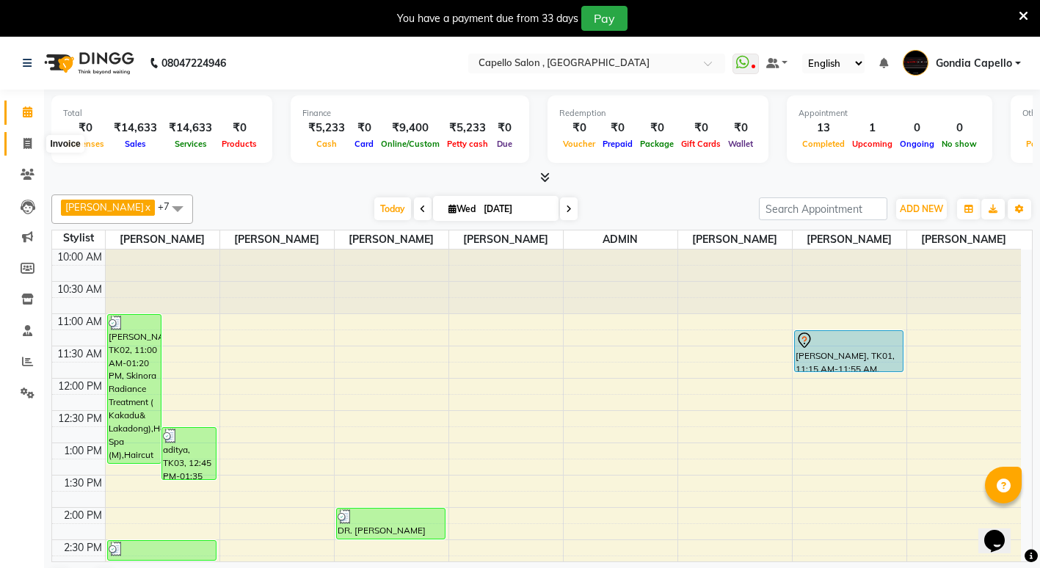
drag, startPoint x: 22, startPoint y: 145, endPoint x: 40, endPoint y: 137, distance: 20.1
click at [22, 145] on span at bounding box center [28, 144] width 26 height 17
select select "service"
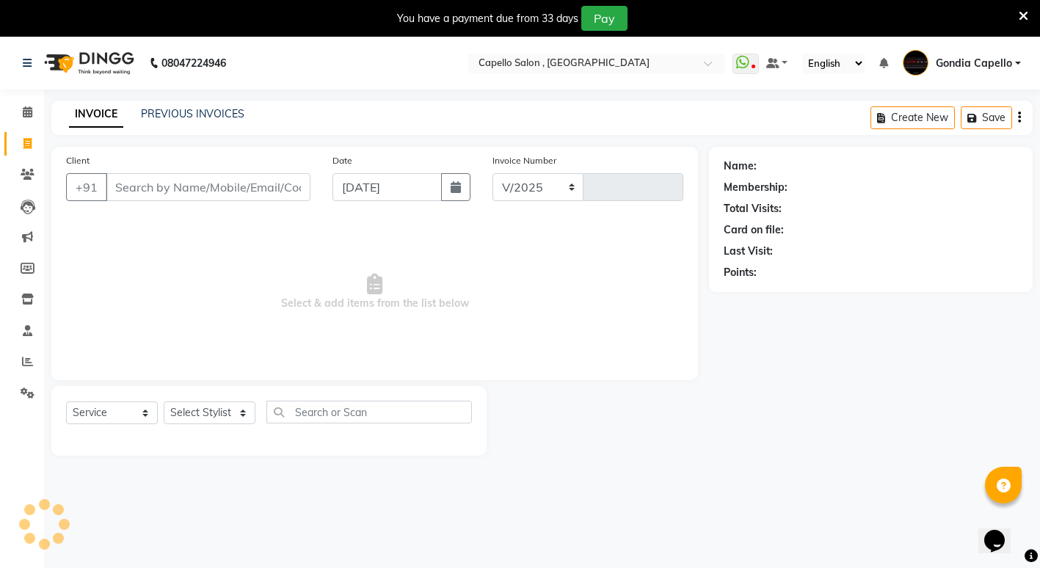
select select "853"
type input "2216"
click at [197, 112] on link "PREVIOUS INVOICES" at bounding box center [193, 113] width 104 height 13
